Goal: Complete application form

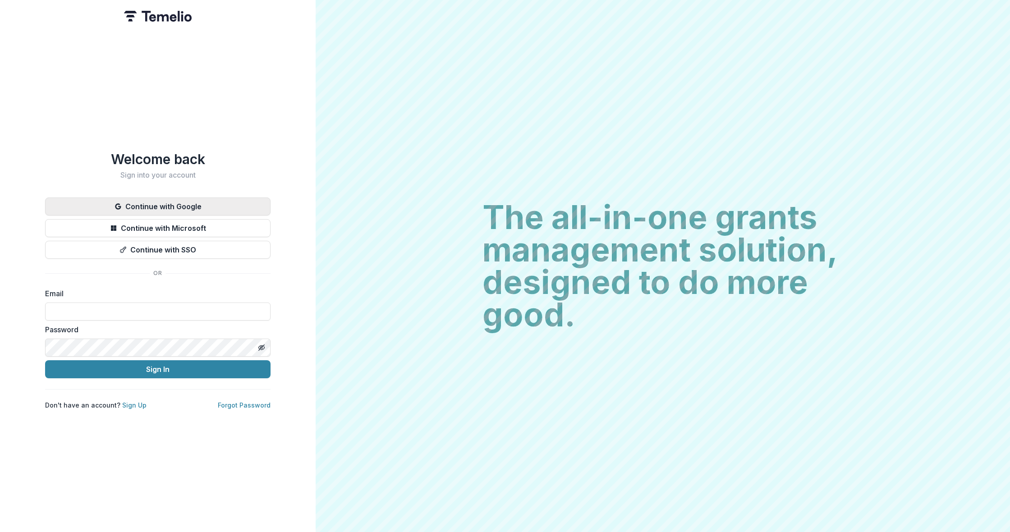
click at [204, 203] on button "Continue with Google" at bounding box center [157, 206] width 225 height 18
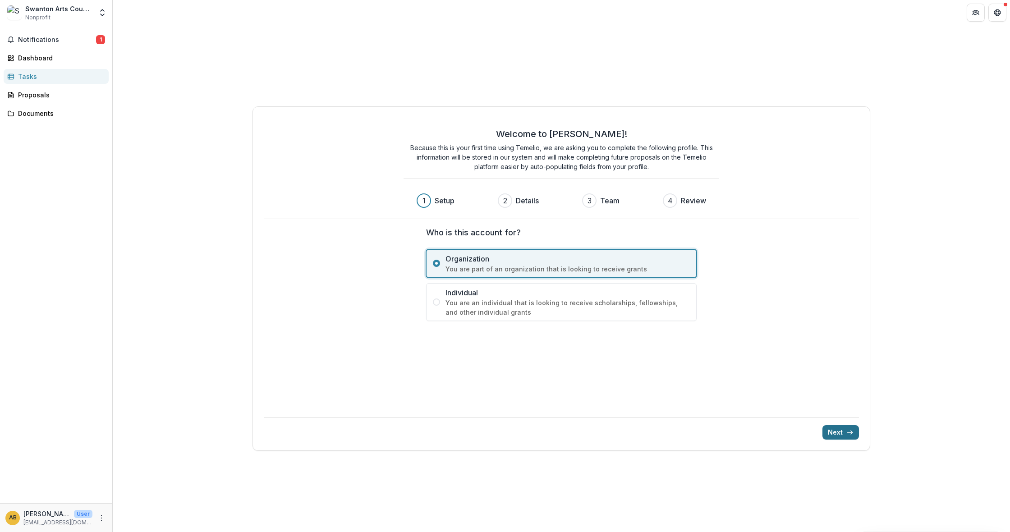
click at [844, 438] on button "Next" at bounding box center [840, 432] width 37 height 14
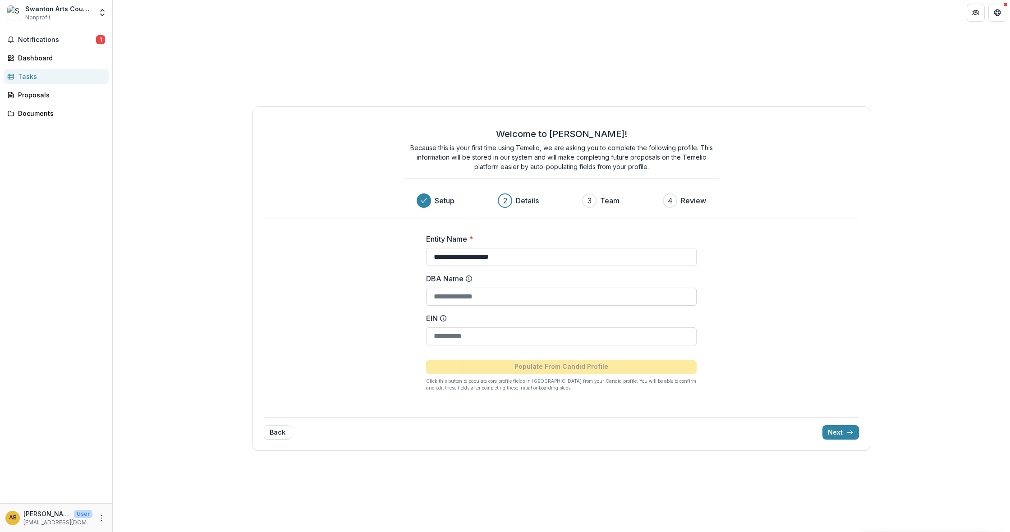
click at [505, 298] on input "DBA Name" at bounding box center [561, 297] width 271 height 18
click at [461, 340] on input "EIN" at bounding box center [561, 336] width 271 height 18
click at [828, 436] on button "Next" at bounding box center [840, 432] width 37 height 14
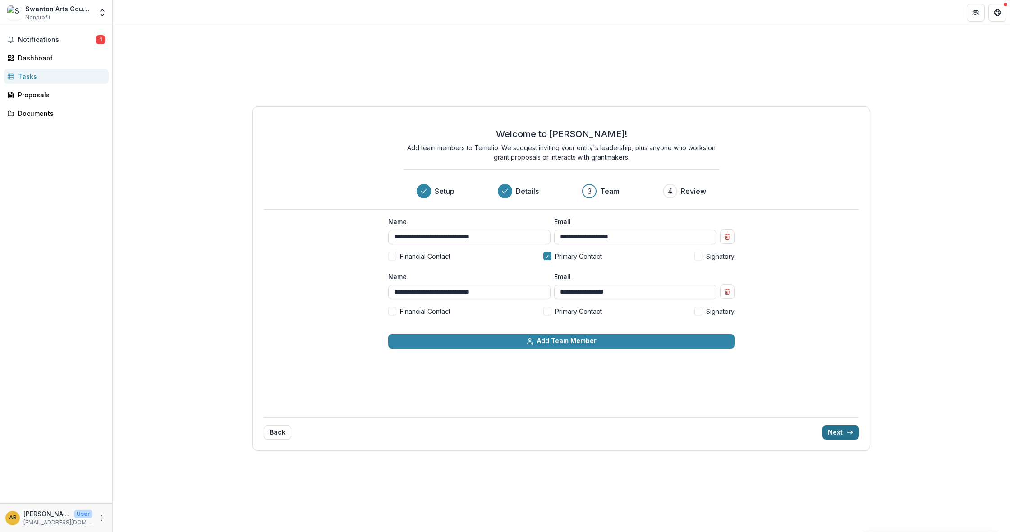
click at [848, 434] on icon "submit" at bounding box center [849, 432] width 7 height 7
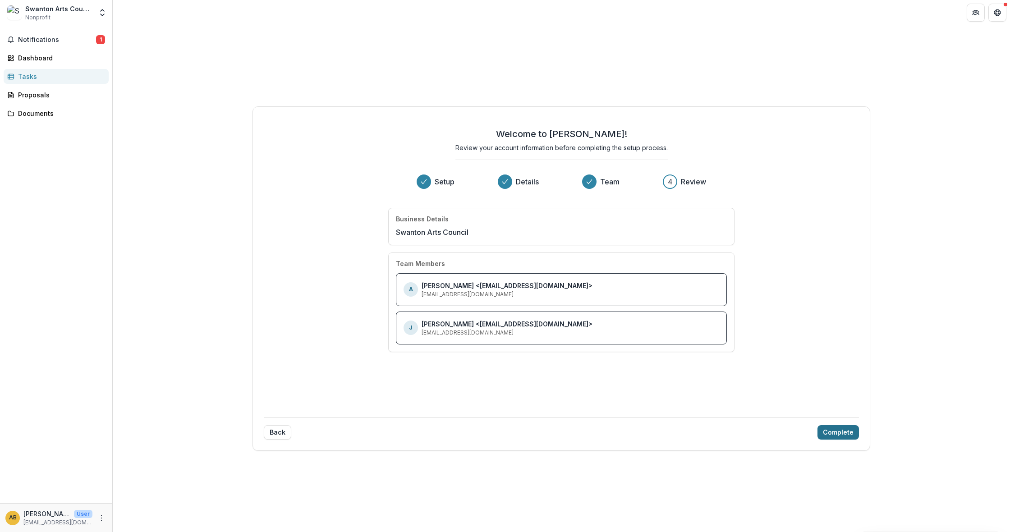
click at [839, 432] on button "Complete" at bounding box center [838, 432] width 41 height 14
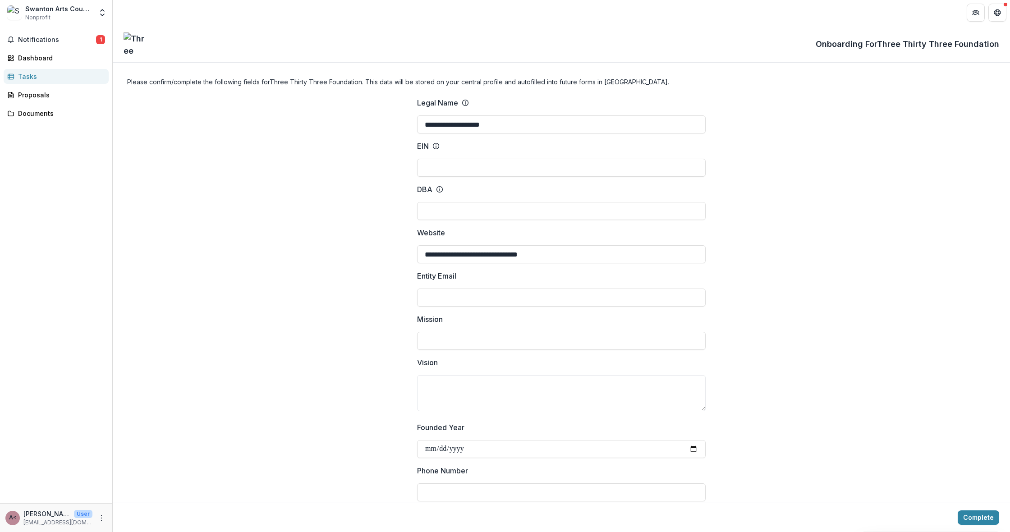
drag, startPoint x: 478, startPoint y: 452, endPoint x: 406, endPoint y: 452, distance: 72.6
click at [487, 449] on input "Founded Year" at bounding box center [561, 449] width 289 height 18
drag, startPoint x: 469, startPoint y: 456, endPoint x: 459, endPoint y: 452, distance: 10.7
click at [467, 456] on input "Founded Year" at bounding box center [561, 449] width 289 height 18
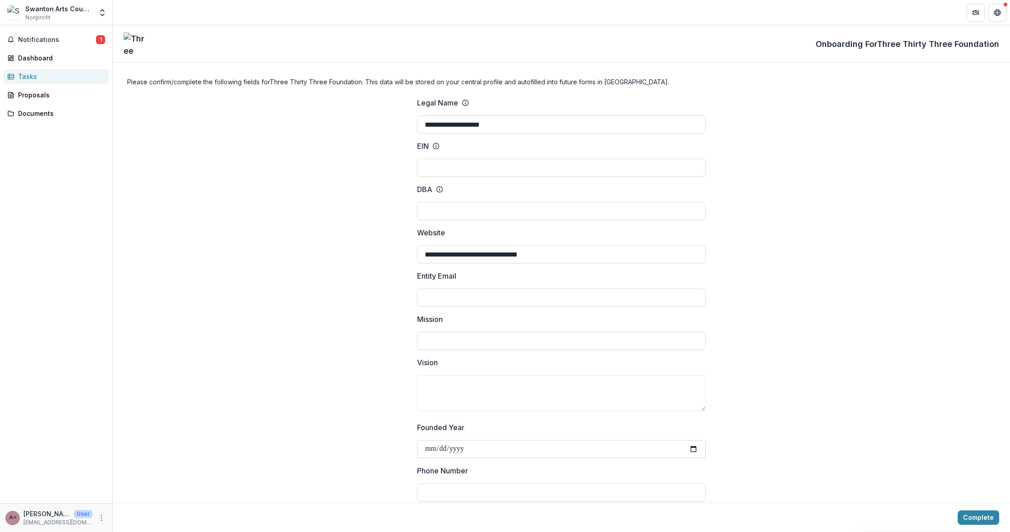
click at [459, 451] on input "Founded Year" at bounding box center [561, 449] width 289 height 18
click at [41, 38] on span "Notifications" at bounding box center [57, 40] width 78 height 8
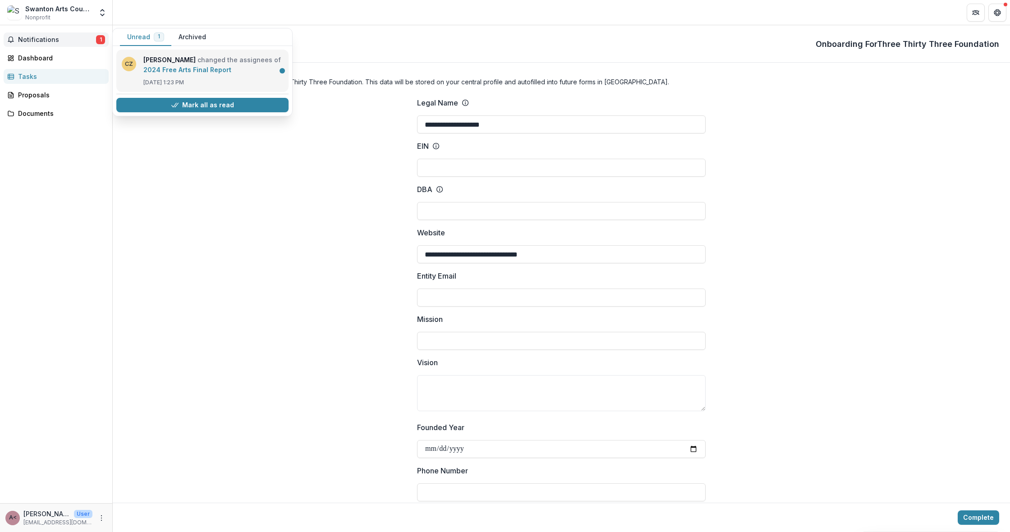
click at [182, 71] on link "2024 Free Arts Final Report" at bounding box center [187, 70] width 88 height 8
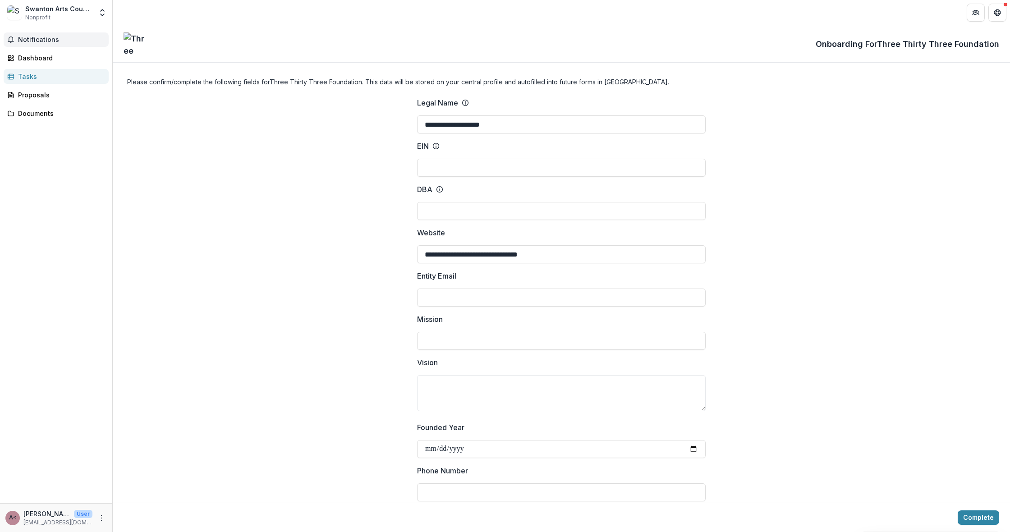
click at [61, 41] on span "Notifications" at bounding box center [61, 40] width 87 height 8
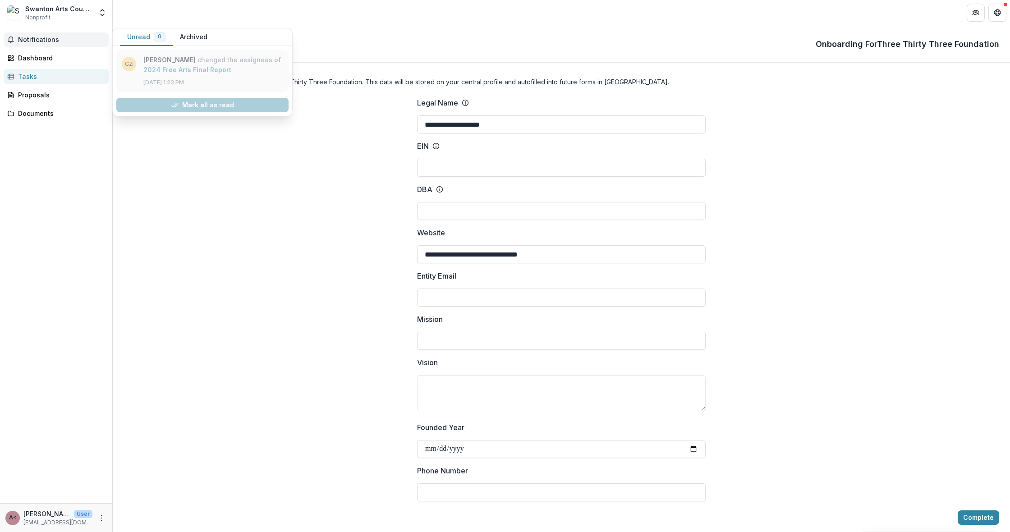
click at [205, 73] on link "2024 Free Arts Final Report" at bounding box center [187, 70] width 88 height 8
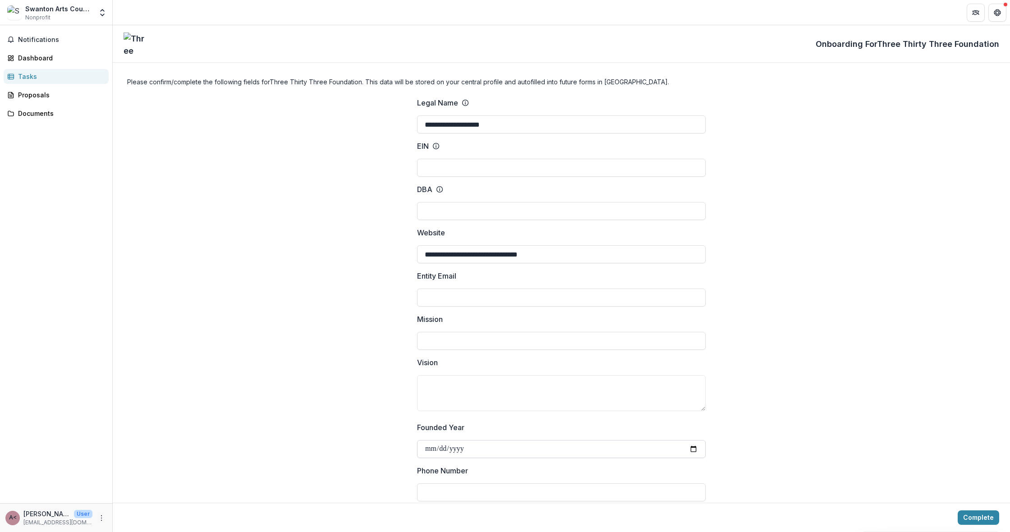
click at [489, 451] on input "Founded Year" at bounding box center [561, 449] width 289 height 18
type input "**********"
click at [976, 518] on button "Complete" at bounding box center [978, 517] width 41 height 14
